Goal: Information Seeking & Learning: Learn about a topic

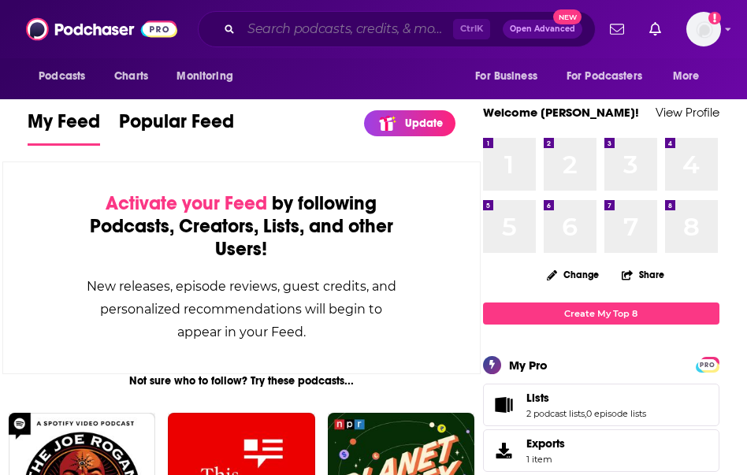
click at [255, 30] on input "Search podcasts, credits, & more..." at bounding box center [347, 29] width 212 height 25
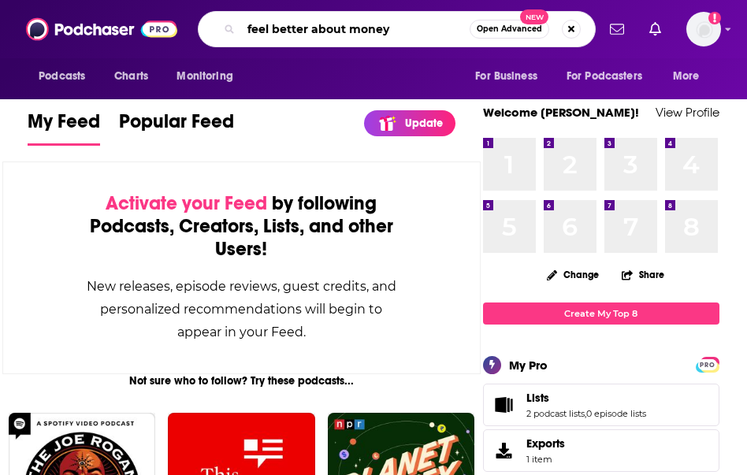
type input "feel better about money"
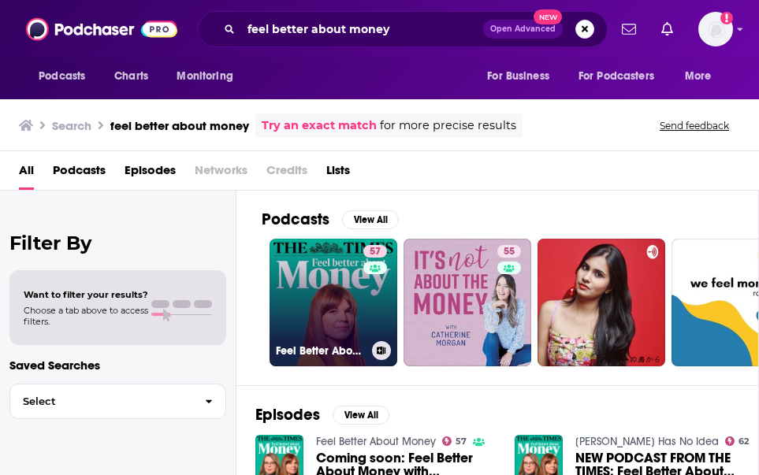
click at [360, 322] on link "57 Feel Better About Money" at bounding box center [334, 303] width 128 height 128
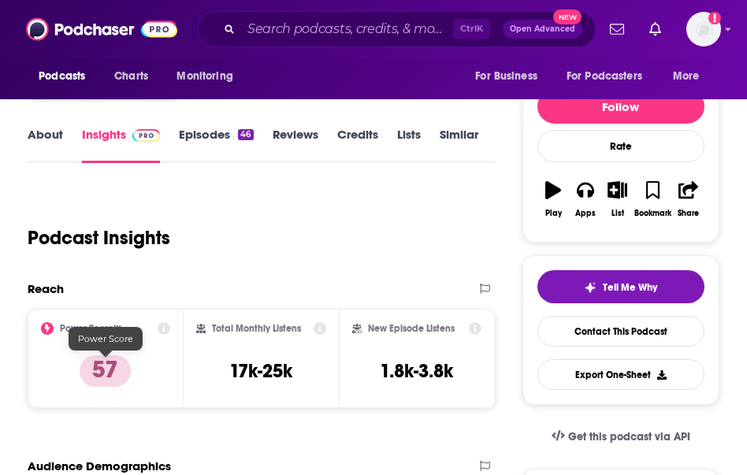
scroll to position [315, 0]
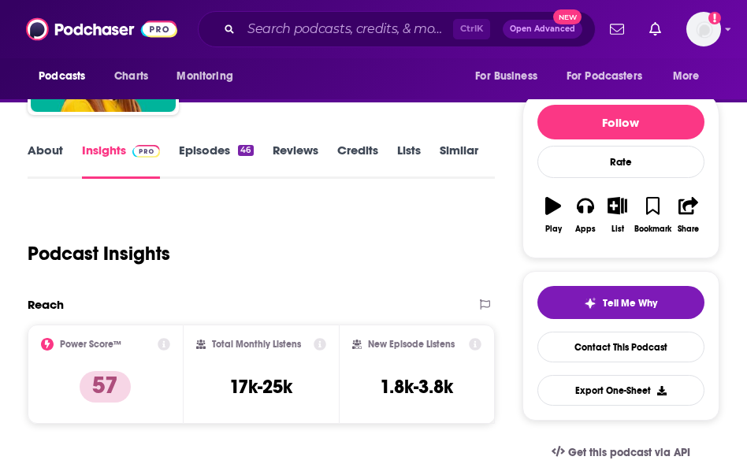
scroll to position [0, 0]
